Goal: Task Accomplishment & Management: Complete application form

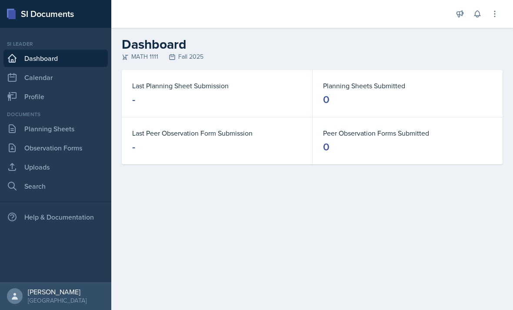
click at [67, 167] on link "Uploads" at bounding box center [55, 166] width 104 height 17
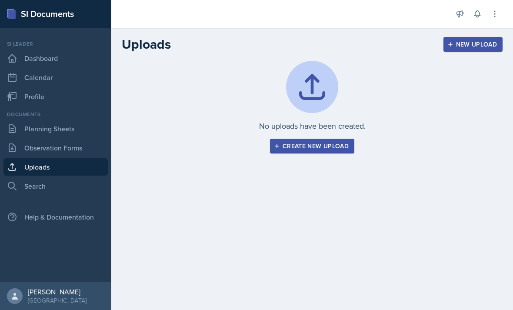
click at [341, 146] on div "Create new upload" at bounding box center [311, 146] width 73 height 7
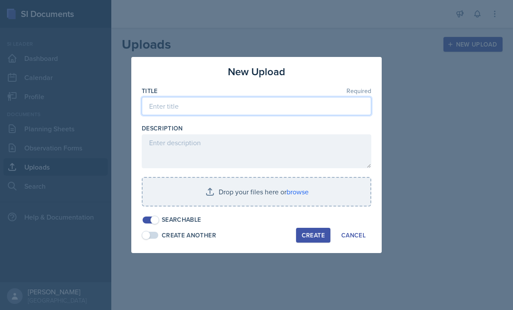
click at [300, 107] on input at bounding box center [256, 106] width 229 height 18
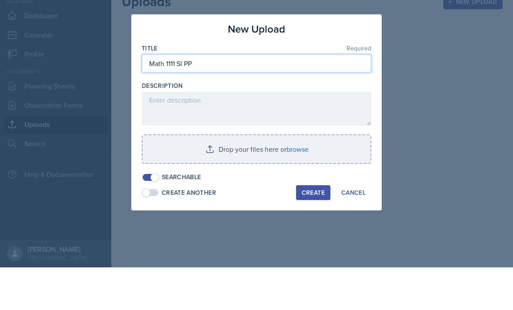
type input "Math 1111 SI PP"
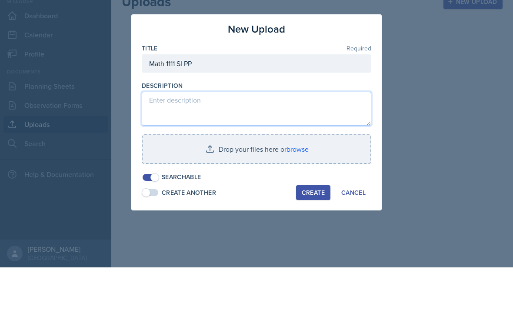
click at [310, 134] on textarea at bounding box center [256, 151] width 229 height 34
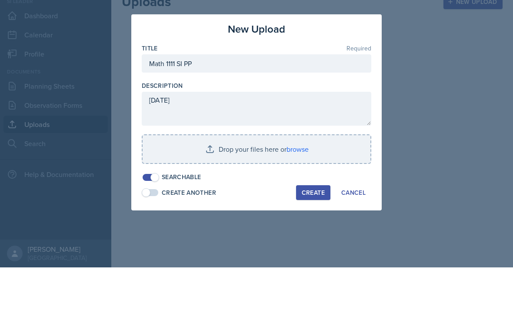
scroll to position [28, 0]
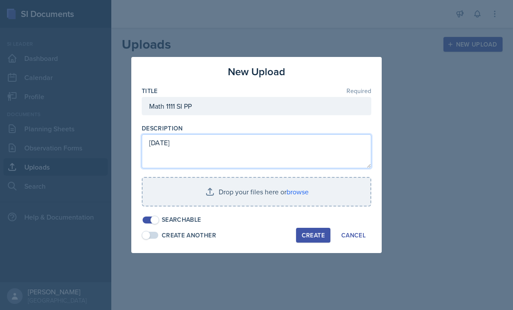
type textarea "[DATE]"
click at [308, 191] on input "file" at bounding box center [257, 192] width 228 height 28
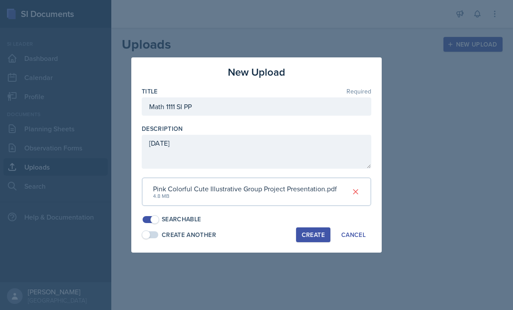
click at [352, 196] on button at bounding box center [356, 192] width 16 height 16
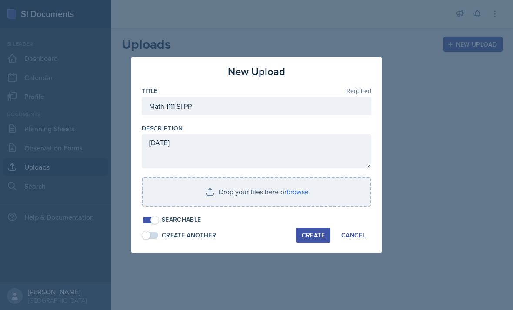
click at [312, 195] on input "file" at bounding box center [257, 192] width 228 height 28
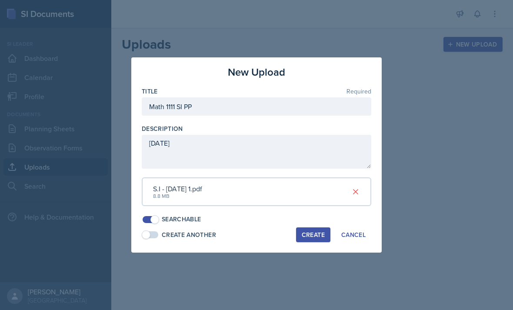
click at [316, 231] on div "Create" at bounding box center [313, 234] width 23 height 7
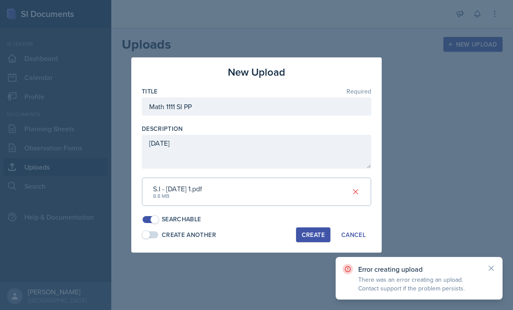
click at [319, 234] on div "Create" at bounding box center [313, 234] width 23 height 7
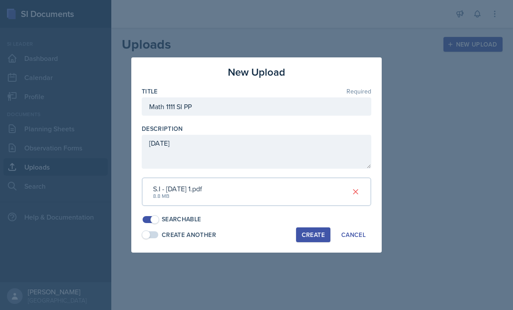
click at [325, 199] on div "S.I - Monday 1.pdf 8.8 MB" at bounding box center [256, 191] width 229 height 29
click at [358, 192] on icon at bounding box center [355, 191] width 9 height 9
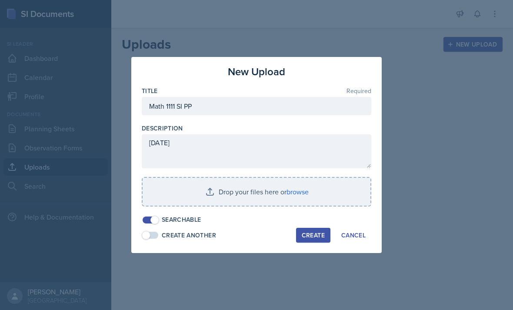
click at [321, 192] on input "file" at bounding box center [257, 192] width 228 height 28
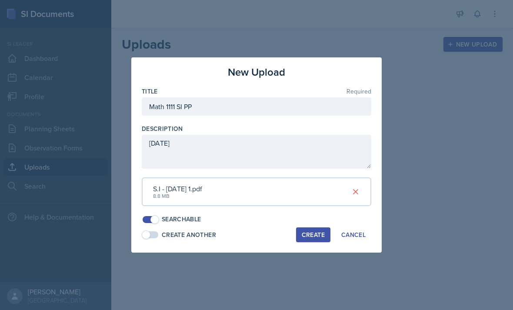
click at [321, 237] on button "Create" at bounding box center [313, 234] width 34 height 15
click at [358, 192] on icon at bounding box center [355, 191] width 9 height 9
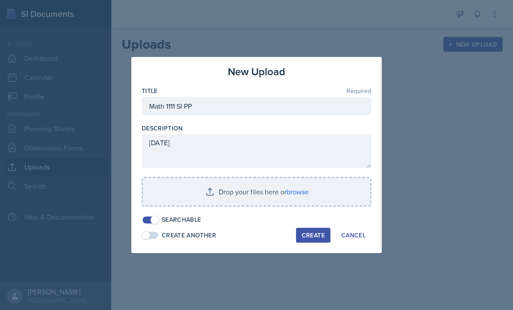
click at [322, 194] on input "file" at bounding box center [257, 192] width 228 height 28
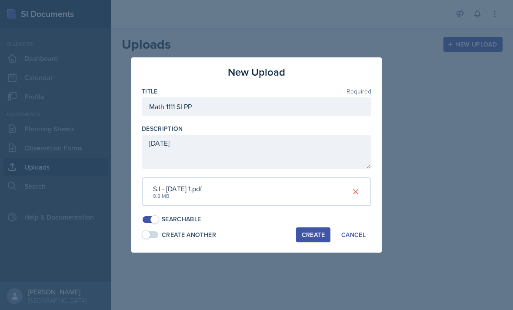
click at [312, 233] on div "Create" at bounding box center [313, 234] width 23 height 7
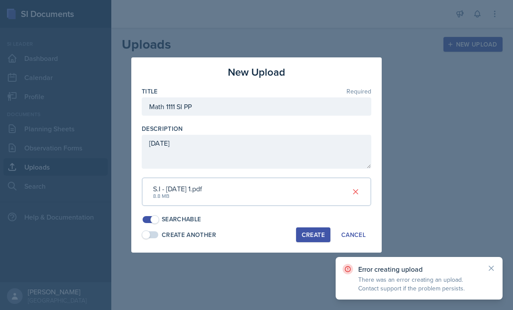
click at [315, 233] on div "Create" at bounding box center [313, 234] width 23 height 7
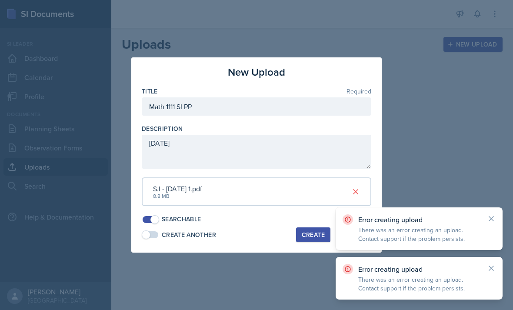
click at [439, 67] on div at bounding box center [256, 155] width 513 height 310
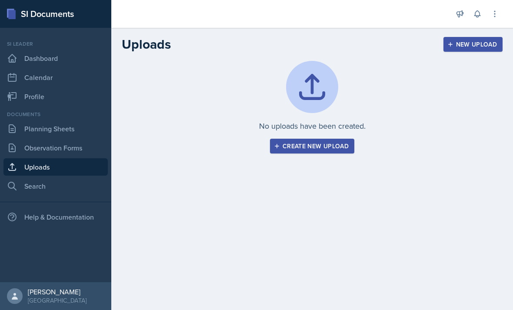
click at [26, 139] on link "Observation Forms" at bounding box center [55, 147] width 104 height 17
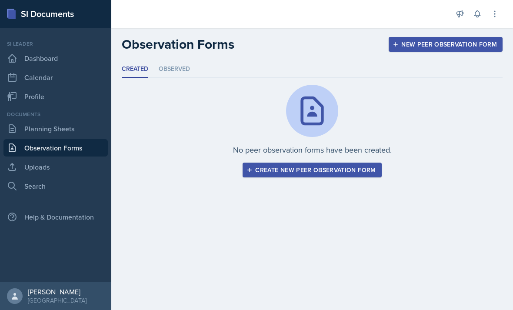
click at [25, 133] on link "Planning Sheets" at bounding box center [55, 128] width 104 height 17
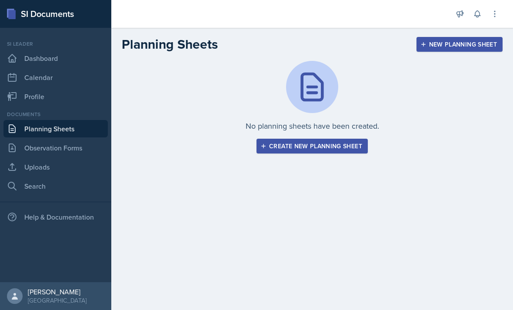
click at [349, 152] on button "Create new planning sheet" at bounding box center [311, 146] width 111 height 15
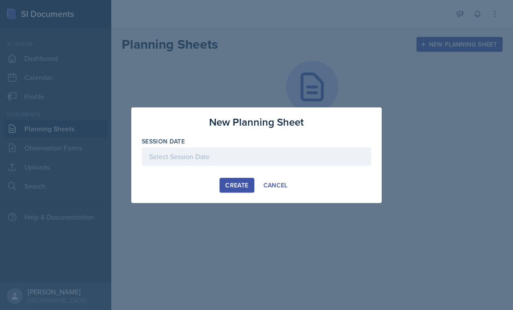
click at [326, 182] on div "Create Cancel" at bounding box center [256, 185] width 229 height 15
click at [315, 173] on div at bounding box center [256, 170] width 229 height 9
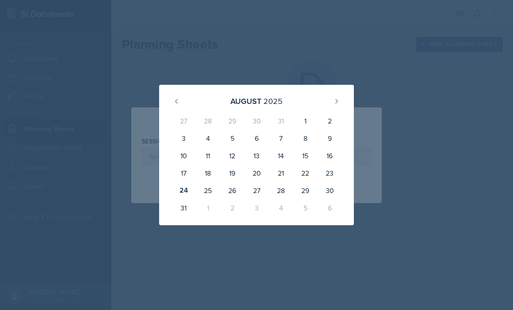
click at [208, 216] on div "1" at bounding box center [208, 207] width 24 height 17
click at [210, 220] on div "August 2025 27 28 29 30 31 1 2 3 4 5 6 7 8 9 10 11 12 13 14 15 16 17 18 19 20 2…" at bounding box center [256, 155] width 195 height 140
click at [209, 218] on div "27 28 29 30 31 1 2 3 4 5 6 7 8 9 10 11 12 13 14 15 16 17 18 19 20 21 22 23 24 2…" at bounding box center [256, 164] width 174 height 108
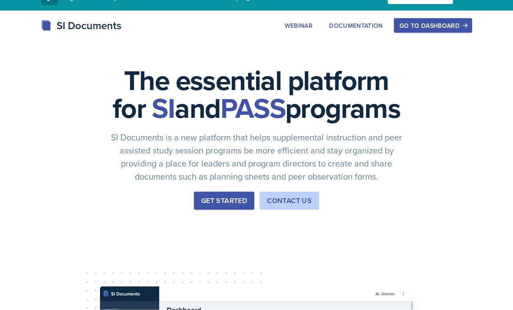
click at [231, 210] on button "Get Started" at bounding box center [224, 201] width 60 height 18
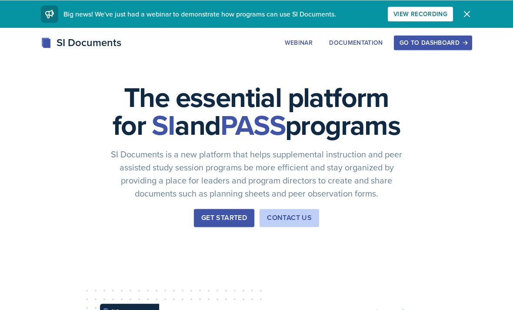
click at [461, 18] on button "Dismiss" at bounding box center [466, 13] width 17 height 17
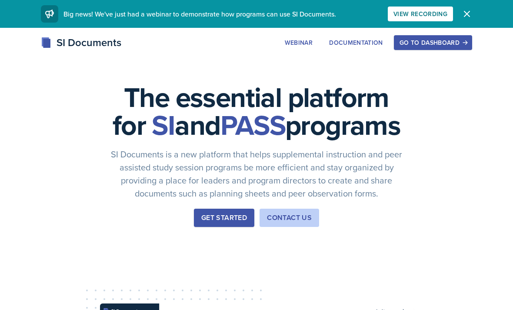
click at [437, 43] on div "Go to Dashboard" at bounding box center [432, 42] width 67 height 7
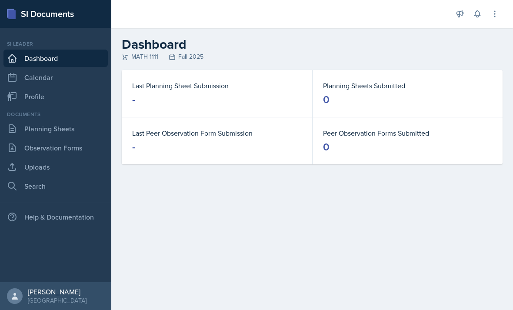
click at [37, 130] on link "Planning Sheets" at bounding box center [55, 128] width 104 height 17
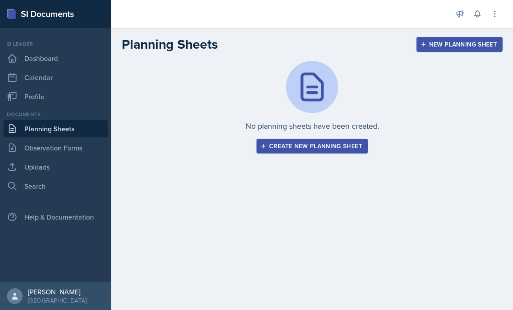
click at [312, 149] on div "Create new planning sheet" at bounding box center [312, 146] width 100 height 7
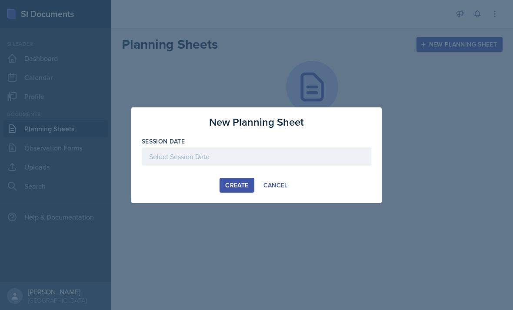
click at [268, 156] on div at bounding box center [256, 156] width 229 height 18
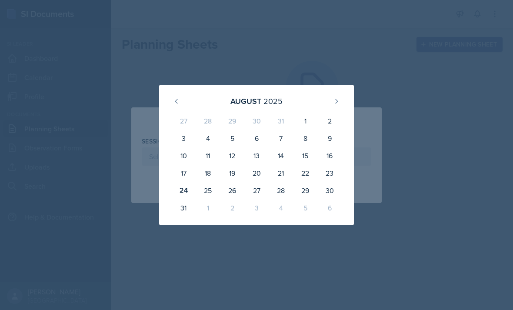
click at [207, 191] on div "25" at bounding box center [208, 190] width 24 height 17
type input "August 25th, 2025"
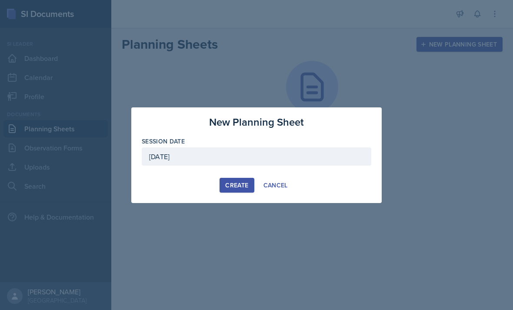
click at [237, 183] on div "Create" at bounding box center [236, 185] width 23 height 7
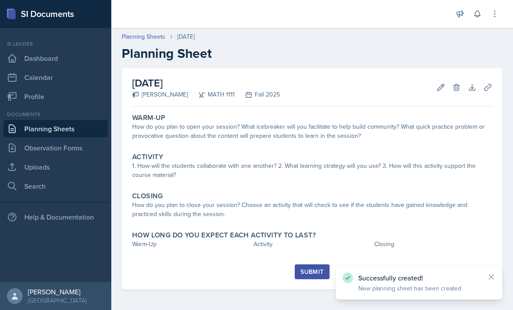
scroll to position [28, 0]
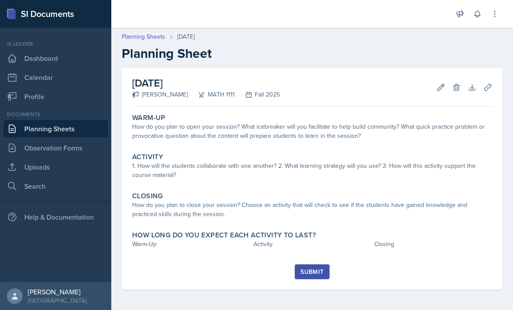
click at [421, 122] on div "How do you plan to open your session? What icebreaker will you facilitate to he…" at bounding box center [312, 131] width 360 height 18
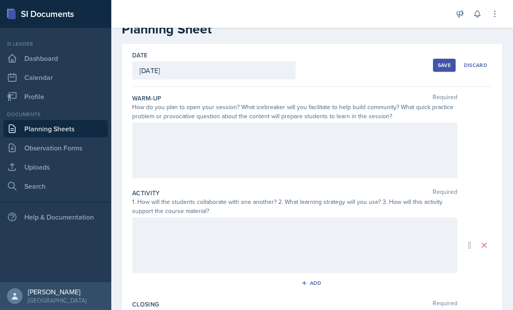
scroll to position [32, 0]
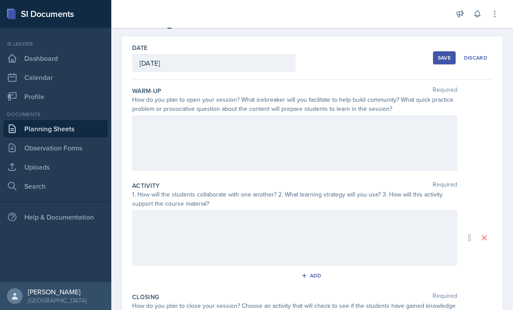
click at [335, 115] on div at bounding box center [294, 143] width 325 height 56
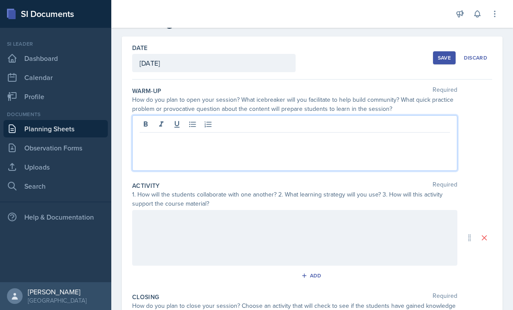
click at [329, 122] on div at bounding box center [294, 143] width 325 height 56
click at [370, 134] on p at bounding box center [294, 139] width 310 height 10
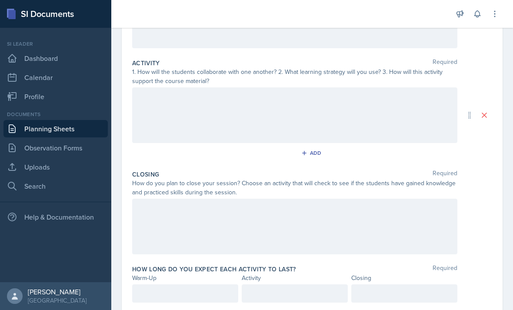
scroll to position [154, 0]
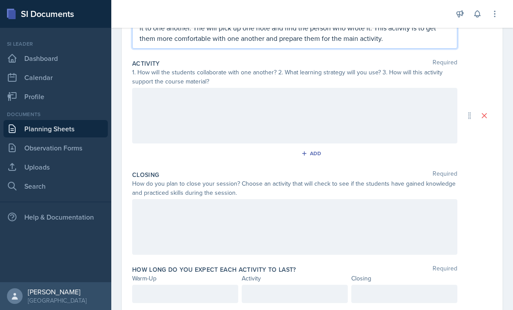
click at [209, 285] on div at bounding box center [185, 294] width 106 height 18
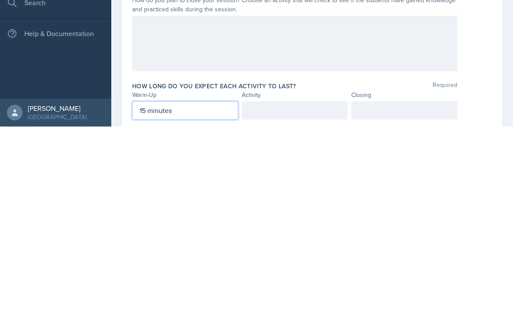
click at [314, 285] on div at bounding box center [295, 294] width 106 height 18
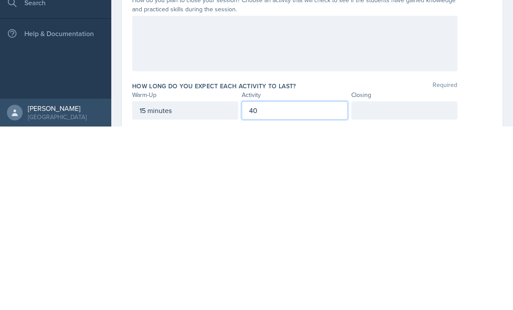
click at [419, 285] on div at bounding box center [404, 294] width 106 height 18
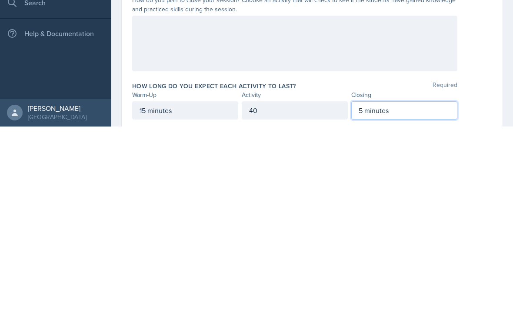
click at [319, 285] on div "40" at bounding box center [295, 294] width 106 height 18
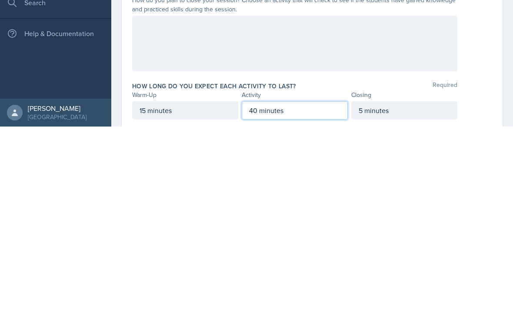
click at [484, 102] on div "Warm-Up Required How do you plan to open your session? What icebreaker will you…" at bounding box center [312, 136] width 360 height 359
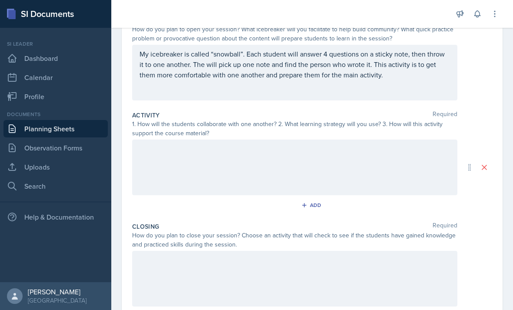
scroll to position [102, 0]
click at [396, 140] on div at bounding box center [294, 168] width 325 height 56
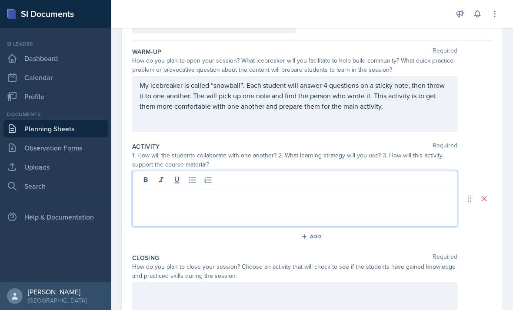
scroll to position [70, 0]
click at [404, 190] on p at bounding box center [294, 195] width 310 height 10
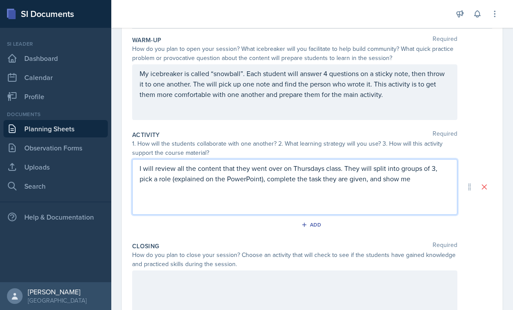
scroll to position [90, 0]
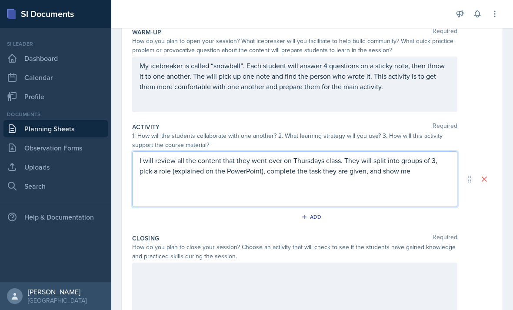
click at [417, 155] on p "I will review all the content that they went over on Thursdays class. They will…" at bounding box center [294, 165] width 310 height 21
click at [376, 262] on div at bounding box center [294, 290] width 325 height 56
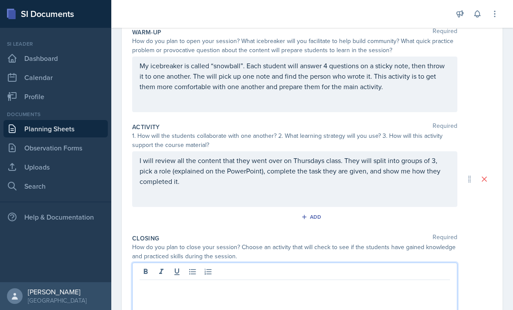
click at [409, 282] on p at bounding box center [294, 287] width 310 height 10
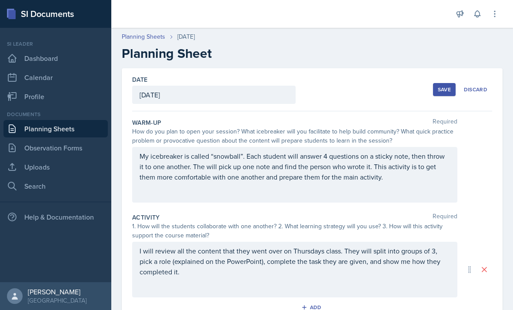
scroll to position [0, 0]
click at [444, 83] on button "Save" at bounding box center [444, 89] width 23 height 13
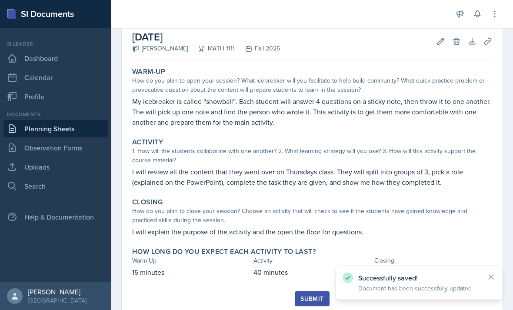
scroll to position [46, 0]
click at [312, 295] on div "Submit" at bounding box center [311, 298] width 23 height 7
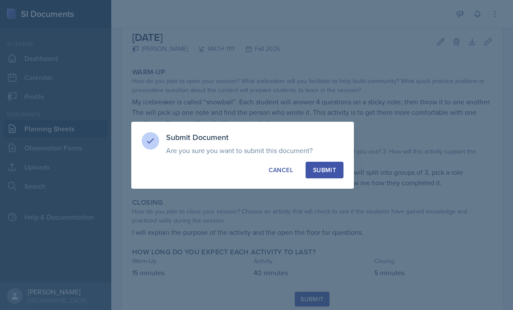
click at [325, 171] on div "Submit" at bounding box center [324, 170] width 23 height 9
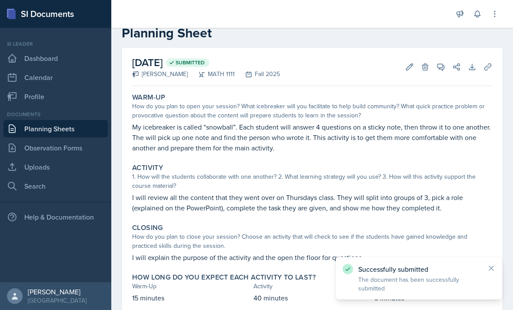
click at [29, 158] on link "Uploads" at bounding box center [55, 166] width 104 height 17
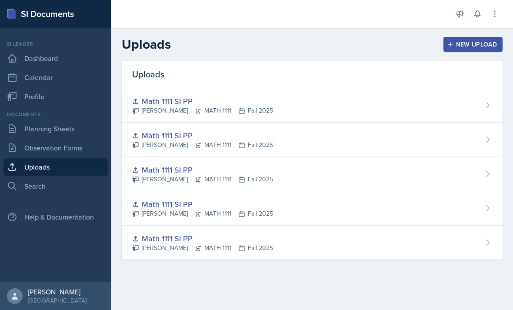
click at [409, 111] on div "Math 1111 SI PP Ava Richardson MATH 1111 Fall 2025" at bounding box center [312, 105] width 381 height 34
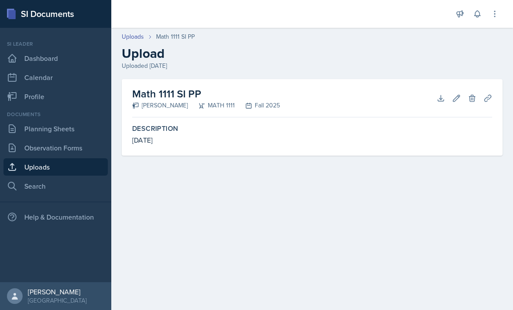
click at [475, 98] on icon at bounding box center [472, 98] width 9 height 9
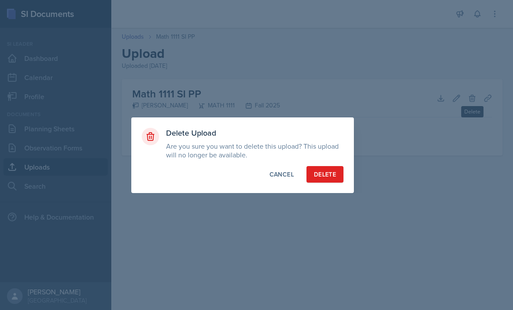
click at [334, 199] on div at bounding box center [256, 155] width 513 height 310
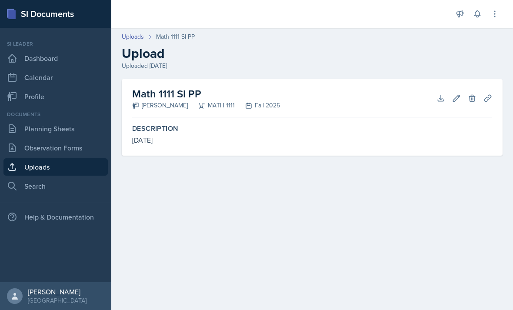
click at [141, 39] on link "Uploads" at bounding box center [133, 36] width 22 height 9
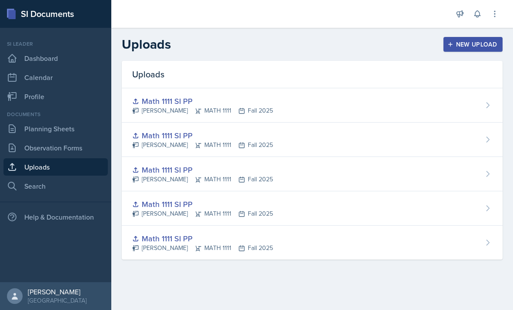
click at [413, 243] on div "Math 1111 SI PP Ava Richardson MATH 1111 Fall 2025" at bounding box center [312, 243] width 381 height 34
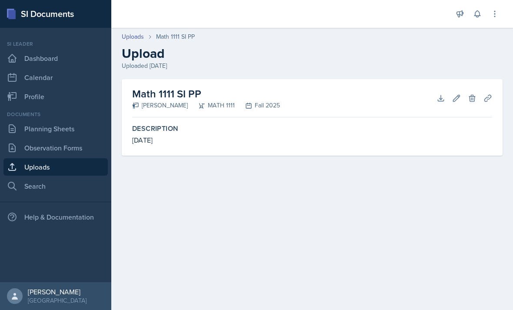
click at [469, 103] on button "Delete" at bounding box center [472, 98] width 16 height 16
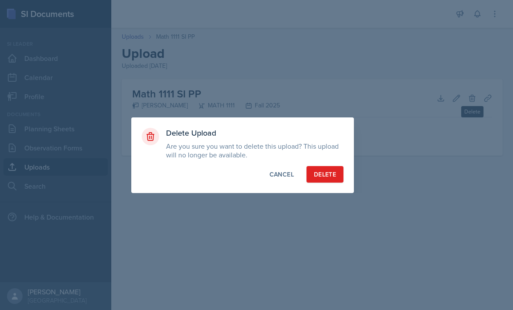
click at [330, 202] on div at bounding box center [256, 155] width 513 height 310
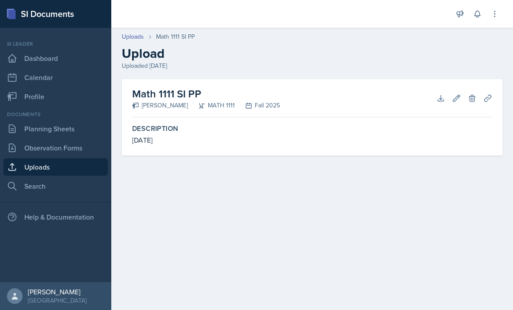
click at [136, 36] on link "Uploads" at bounding box center [133, 36] width 22 height 9
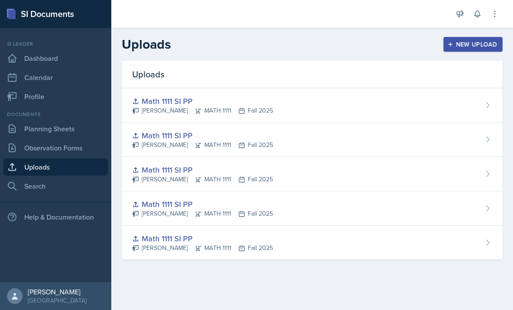
click at [442, 176] on div "Math 1111 SI PP Ava Richardson MATH 1111 Fall 2025" at bounding box center [312, 174] width 381 height 34
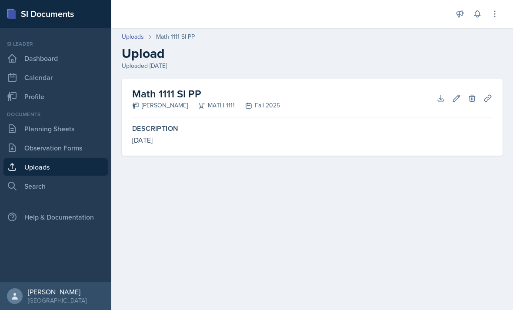
click at [470, 102] on icon at bounding box center [472, 98] width 9 height 9
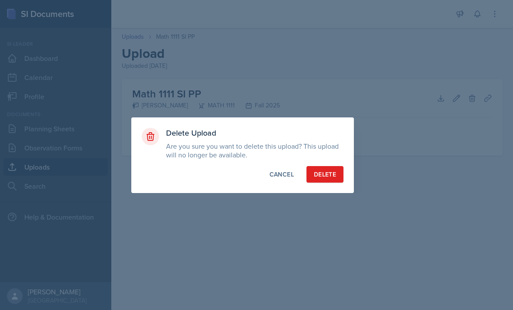
click at [327, 200] on div at bounding box center [256, 155] width 513 height 310
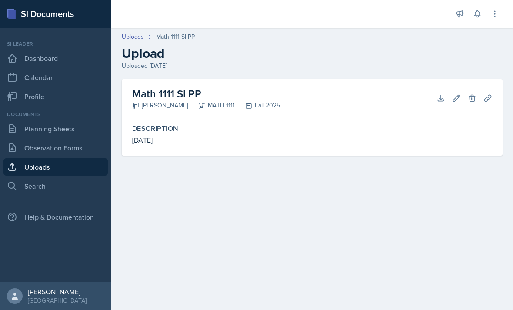
click at [137, 41] on link "Uploads" at bounding box center [133, 36] width 22 height 9
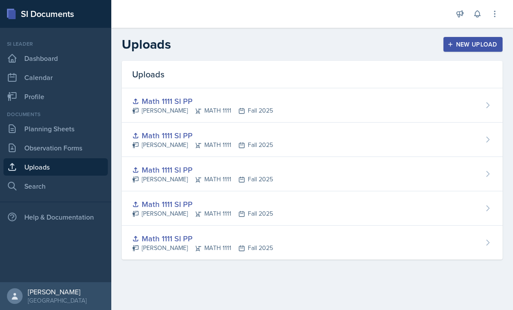
click at [488, 105] on icon at bounding box center [487, 105] width 9 height 9
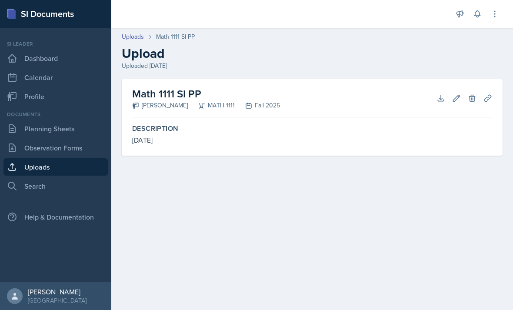
click at [132, 40] on link "Uploads" at bounding box center [133, 36] width 22 height 9
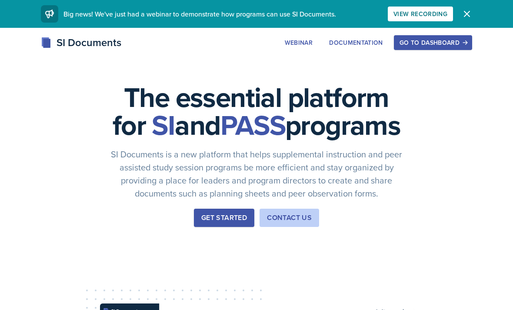
click at [441, 45] on div "Go to Dashboard" at bounding box center [432, 42] width 67 height 7
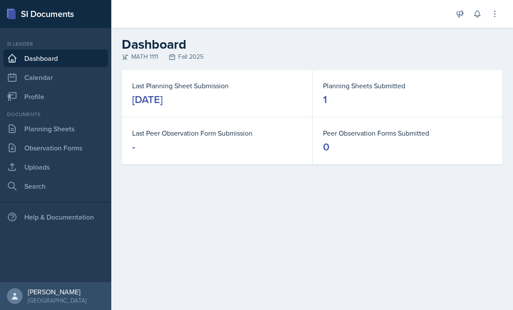
click at [40, 168] on link "Uploads" at bounding box center [55, 166] width 104 height 17
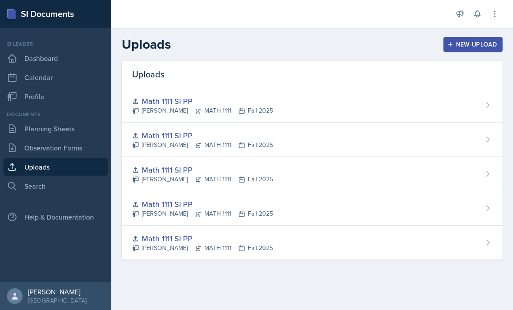
click at [485, 100] on div "Math 1111 SI PP Ava Richardson MATH 1111 Fall 2025" at bounding box center [312, 105] width 381 height 34
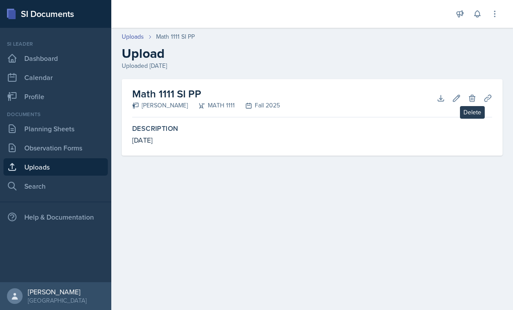
click at [469, 102] on icon at bounding box center [472, 98] width 9 height 9
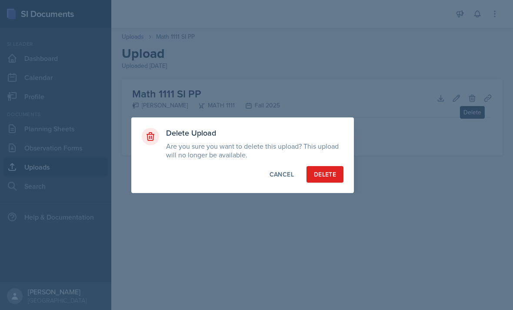
click at [325, 176] on div "Delete" at bounding box center [325, 174] width 22 height 9
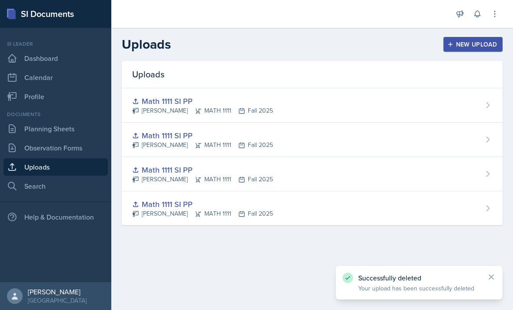
click at [408, 184] on div "Math 1111 SI PP Ava Richardson MATH 1111 Fall 2025" at bounding box center [312, 174] width 381 height 34
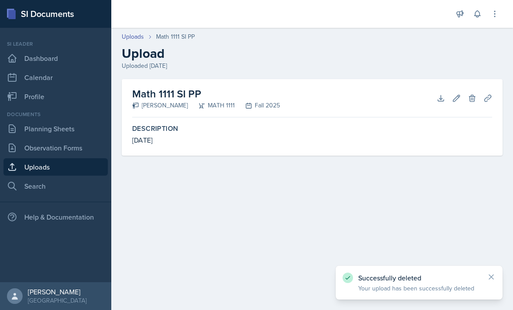
click at [471, 96] on icon at bounding box center [472, 98] width 6 height 7
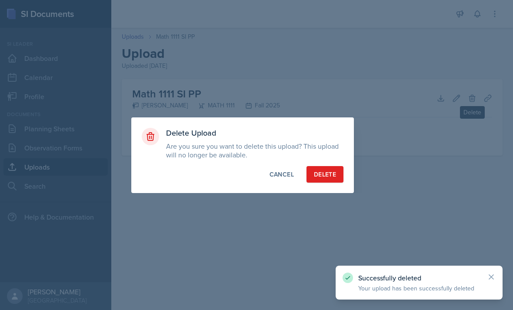
click at [325, 174] on div "Delete" at bounding box center [325, 174] width 22 height 9
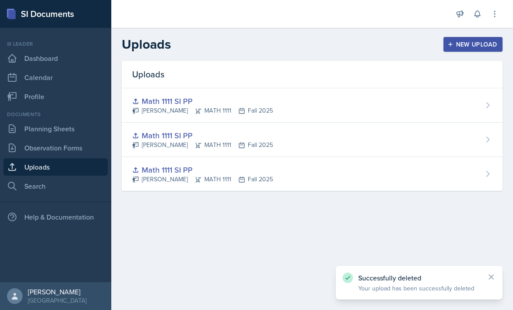
click at [378, 173] on div "Math 1111 SI PP Ava Richardson MATH 1111 Fall 2025" at bounding box center [312, 174] width 381 height 34
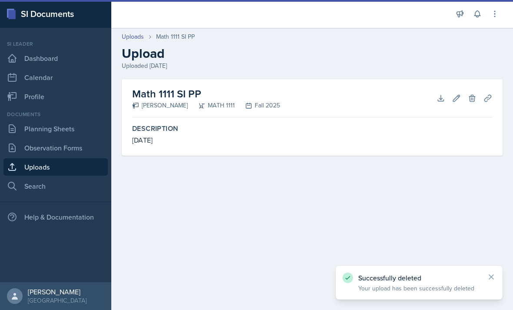
click at [470, 101] on icon at bounding box center [472, 98] width 6 height 7
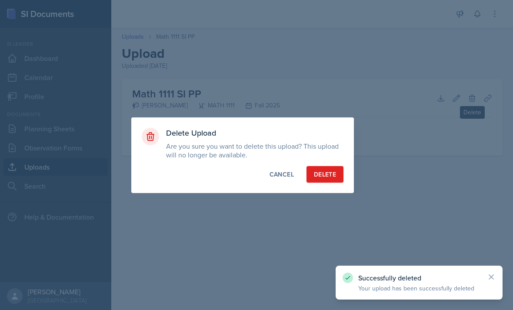
click at [323, 176] on div "Delete" at bounding box center [325, 174] width 22 height 9
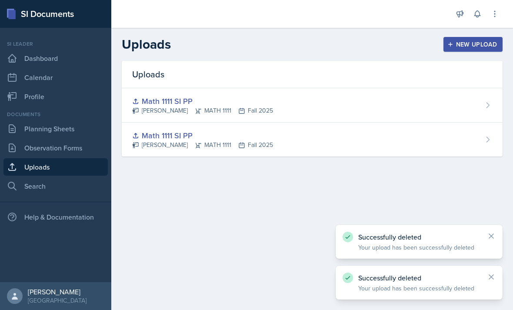
click at [399, 104] on div "Math 1111 SI PP Ava Richardson MATH 1111 Fall 2025" at bounding box center [312, 105] width 381 height 34
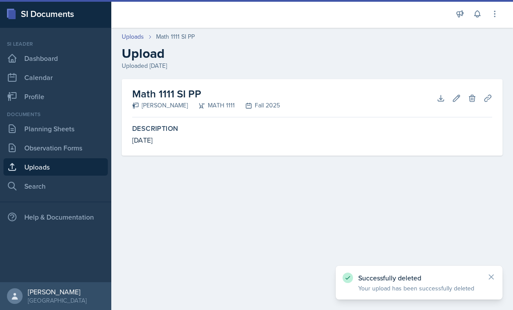
click at [471, 99] on icon at bounding box center [472, 98] width 6 height 7
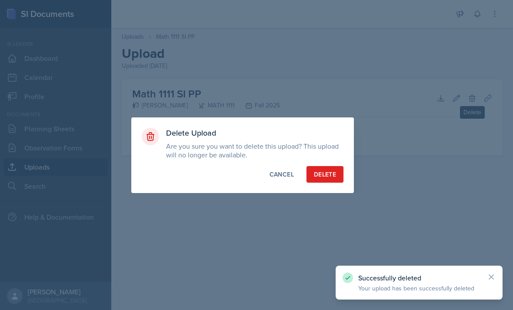
click at [329, 173] on div "Delete" at bounding box center [325, 174] width 22 height 9
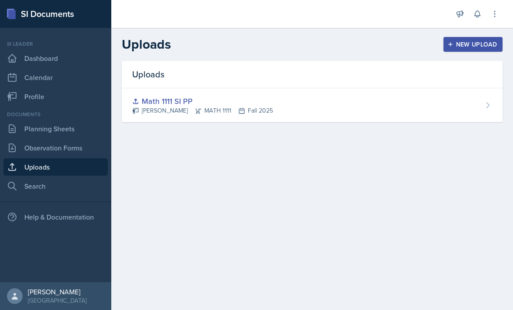
click at [29, 132] on link "Planning Sheets" at bounding box center [55, 128] width 104 height 17
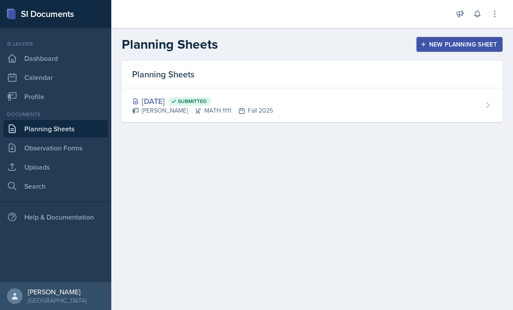
click at [47, 166] on link "Uploads" at bounding box center [55, 166] width 104 height 17
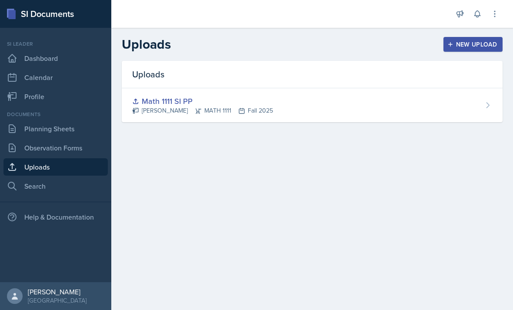
click at [25, 80] on link "Calendar" at bounding box center [55, 77] width 104 height 17
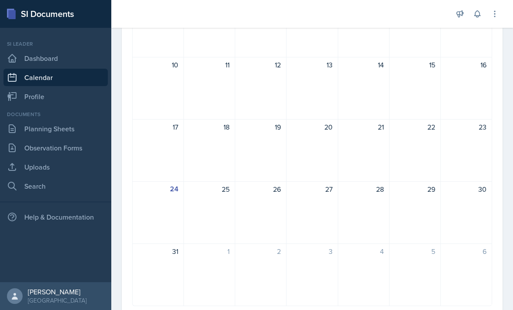
scroll to position [182, 0]
click at [222, 213] on div "25" at bounding box center [209, 213] width 51 height 63
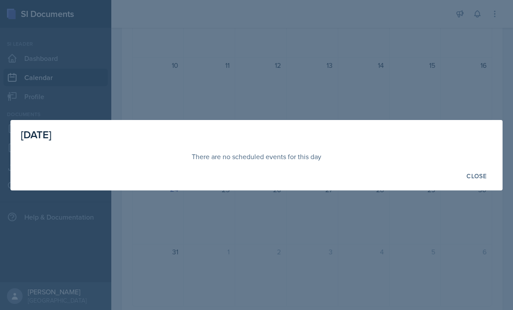
click at [461, 85] on div at bounding box center [256, 155] width 513 height 310
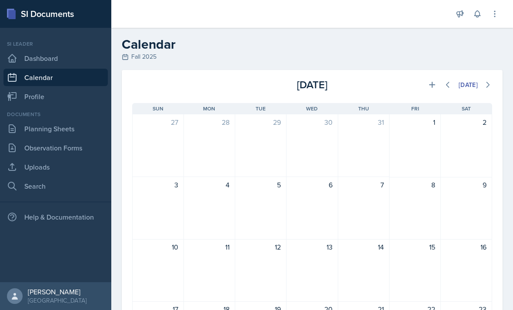
scroll to position [0, 0]
click at [33, 149] on link "Observation Forms" at bounding box center [55, 147] width 104 height 17
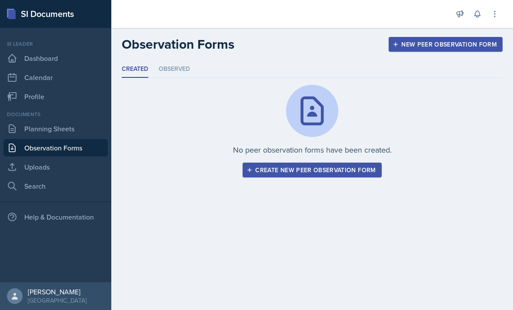
click at [177, 68] on li "Observed" at bounding box center [174, 69] width 31 height 17
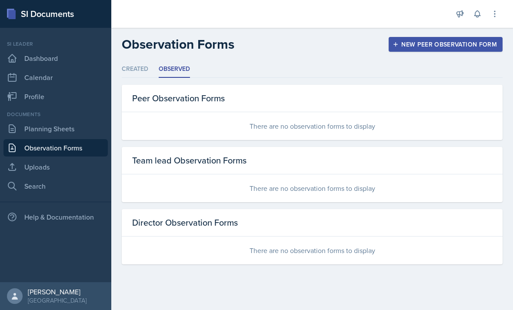
click at [136, 70] on li "Created" at bounding box center [135, 69] width 27 height 17
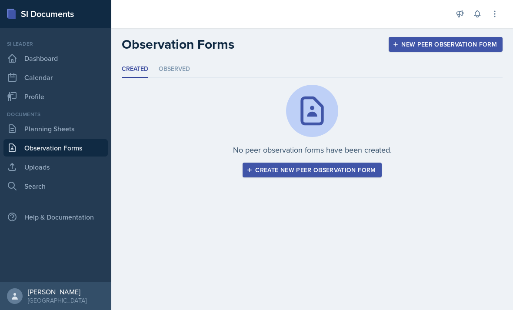
click at [31, 56] on link "Dashboard" at bounding box center [55, 58] width 104 height 17
